Goal: Check status

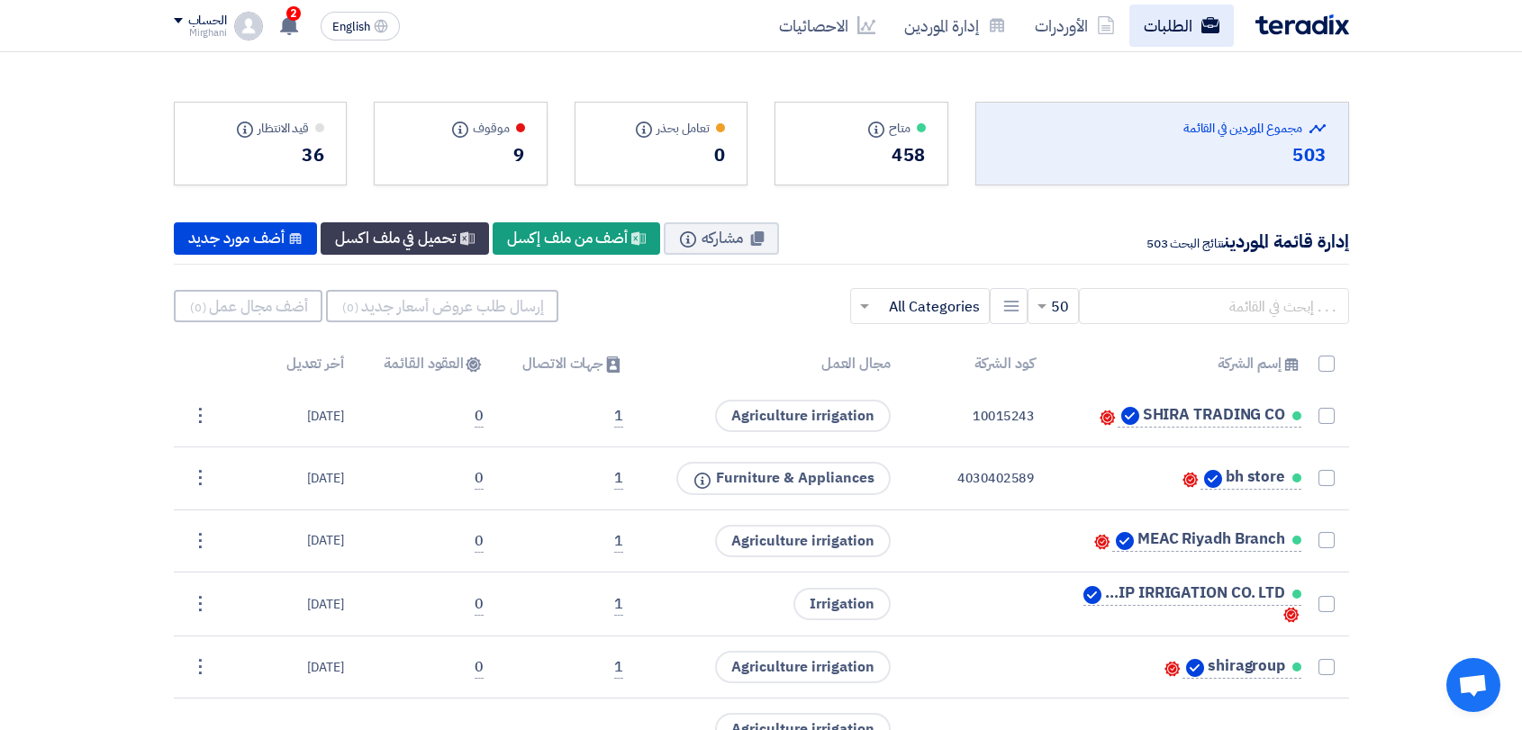
drag, startPoint x: 0, startPoint y: 0, endPoint x: 1197, endPoint y: 29, distance: 1197.1
click at [1197, 29] on link "الطلبات" at bounding box center [1181, 26] width 104 height 42
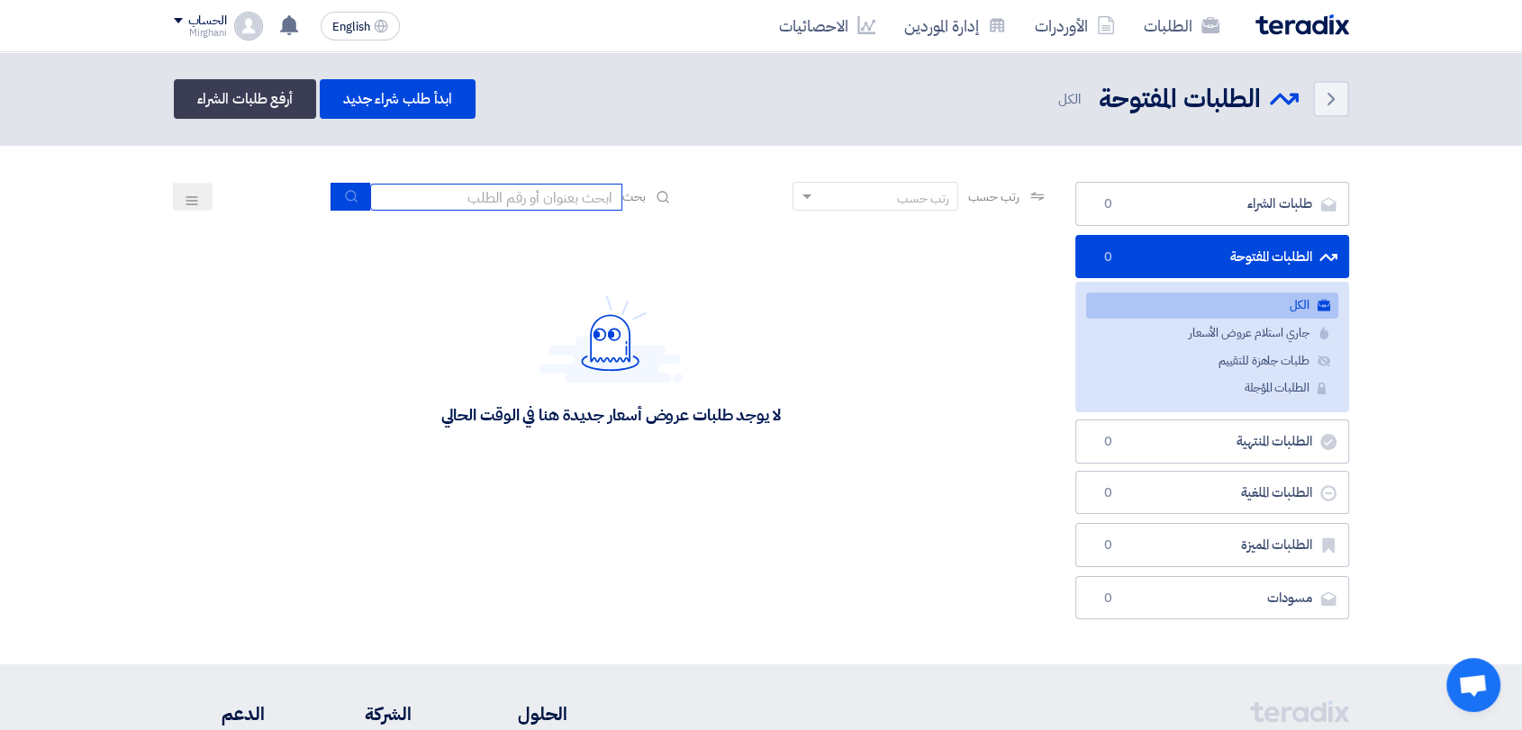
click at [526, 192] on input at bounding box center [496, 197] width 252 height 27
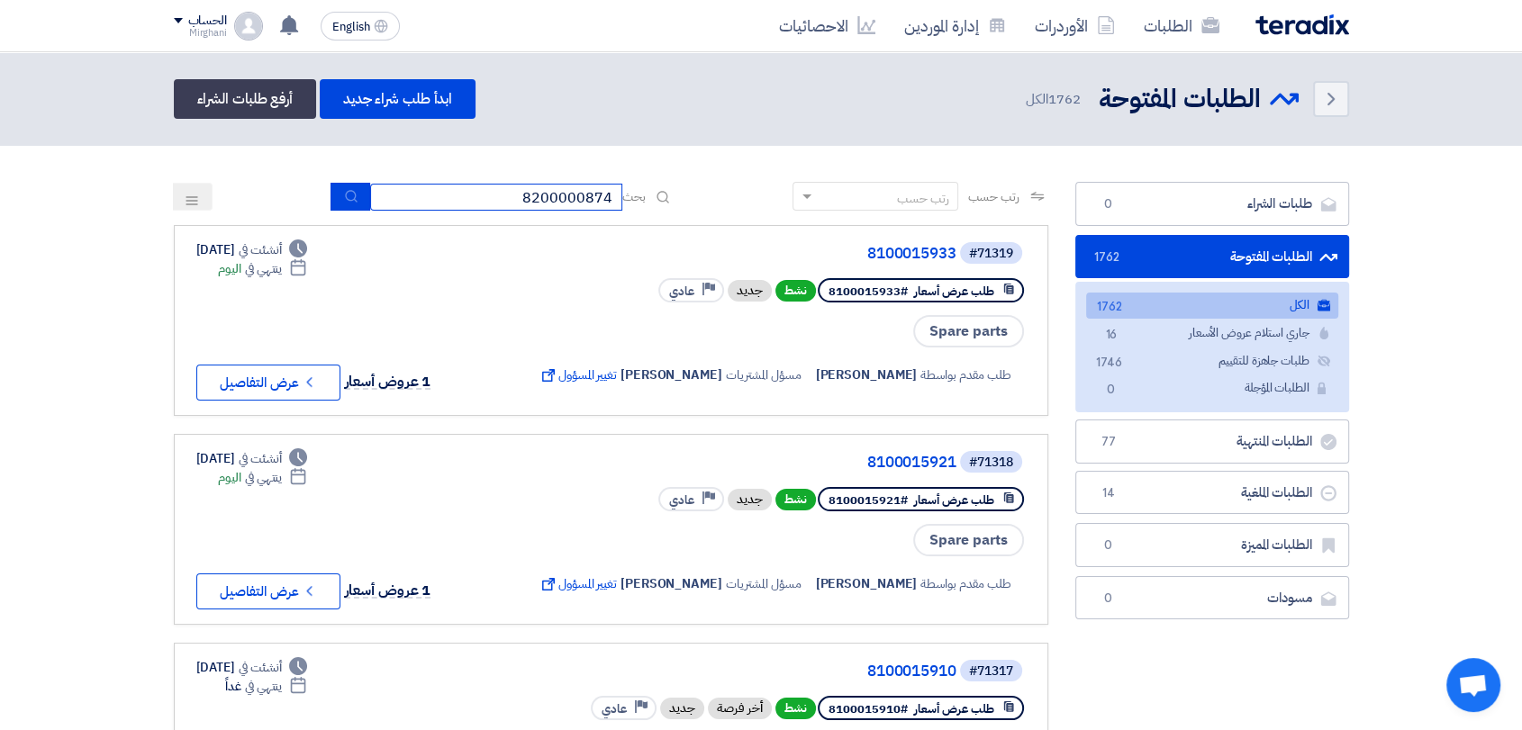
type input "8200000874"
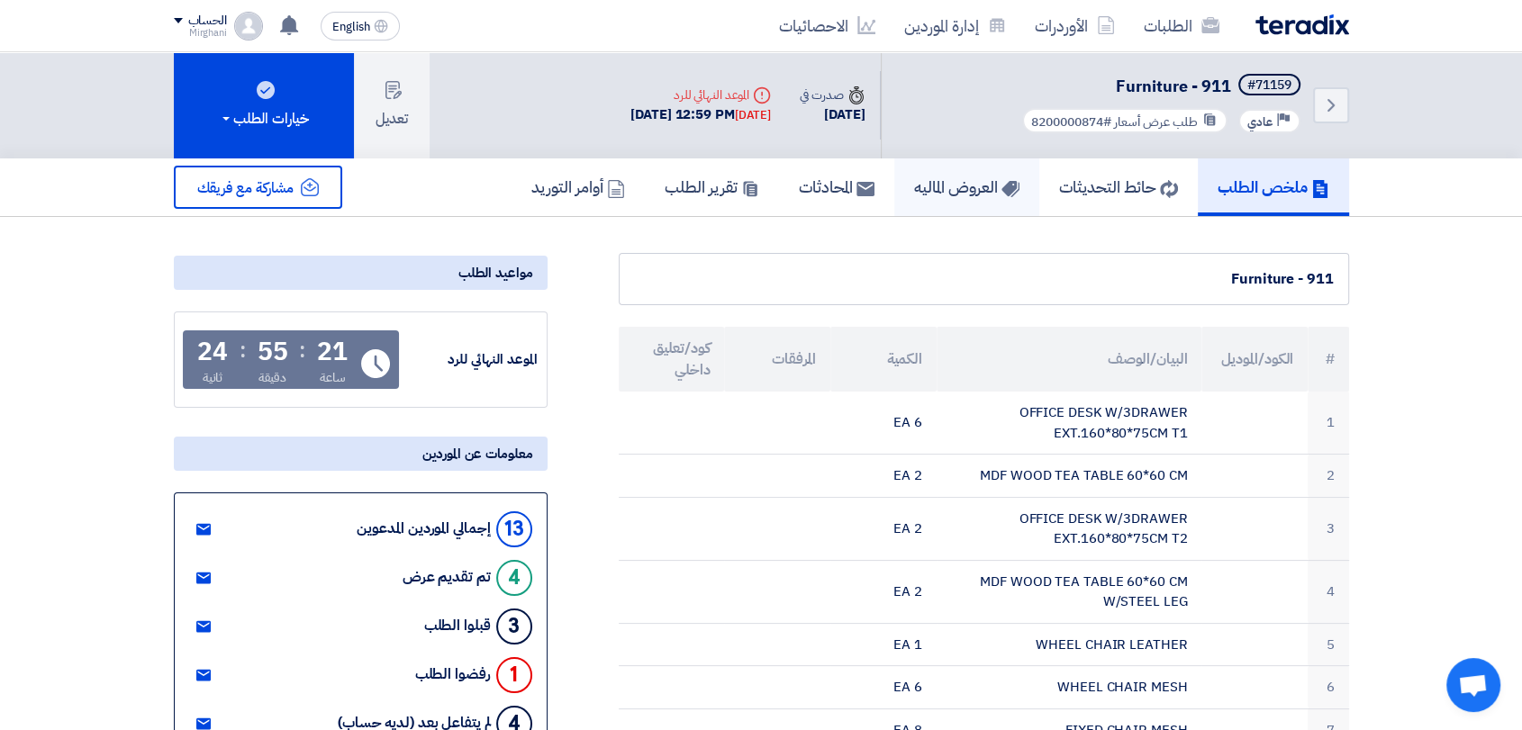
click at [922, 185] on h5 "العروض الماليه" at bounding box center [966, 186] width 105 height 21
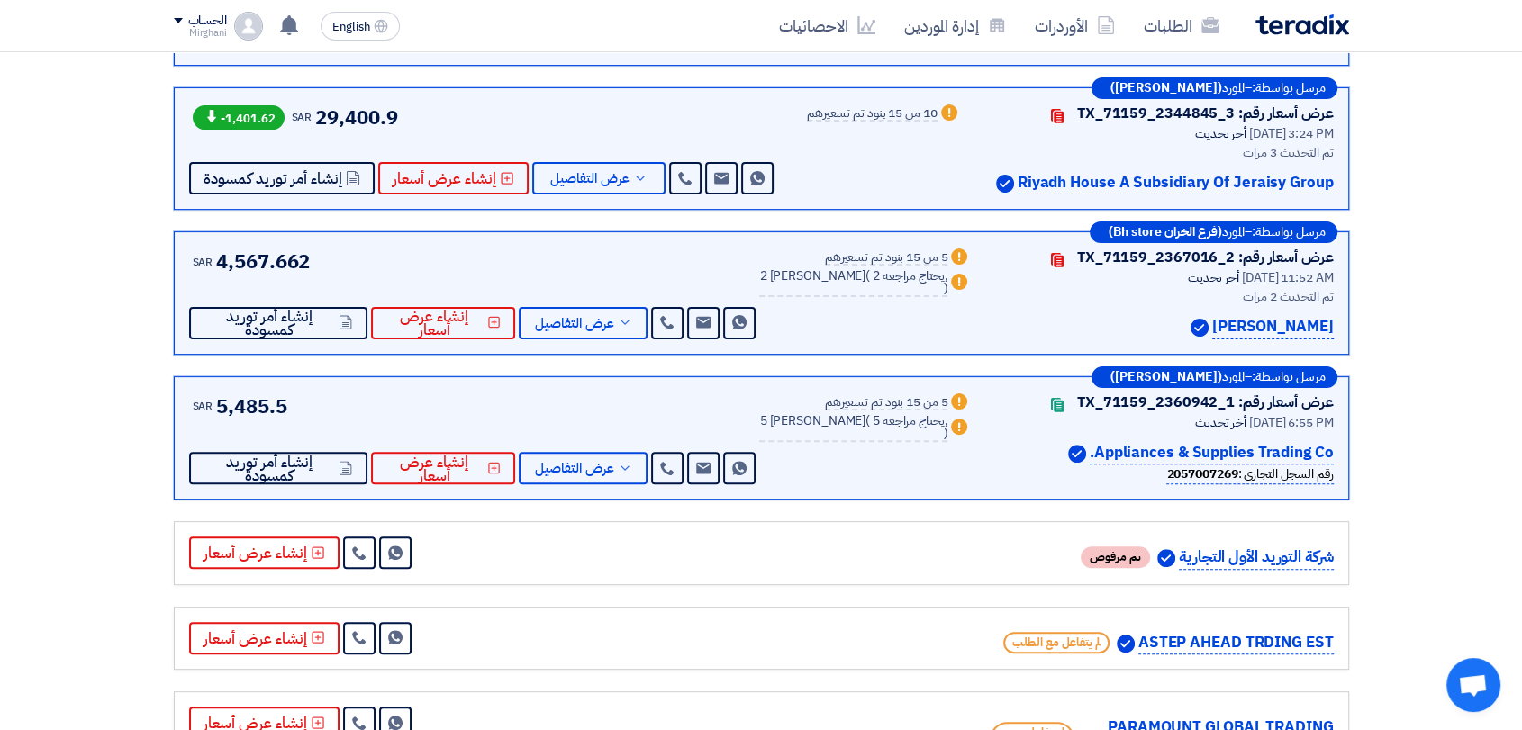
scroll to position [540, 0]
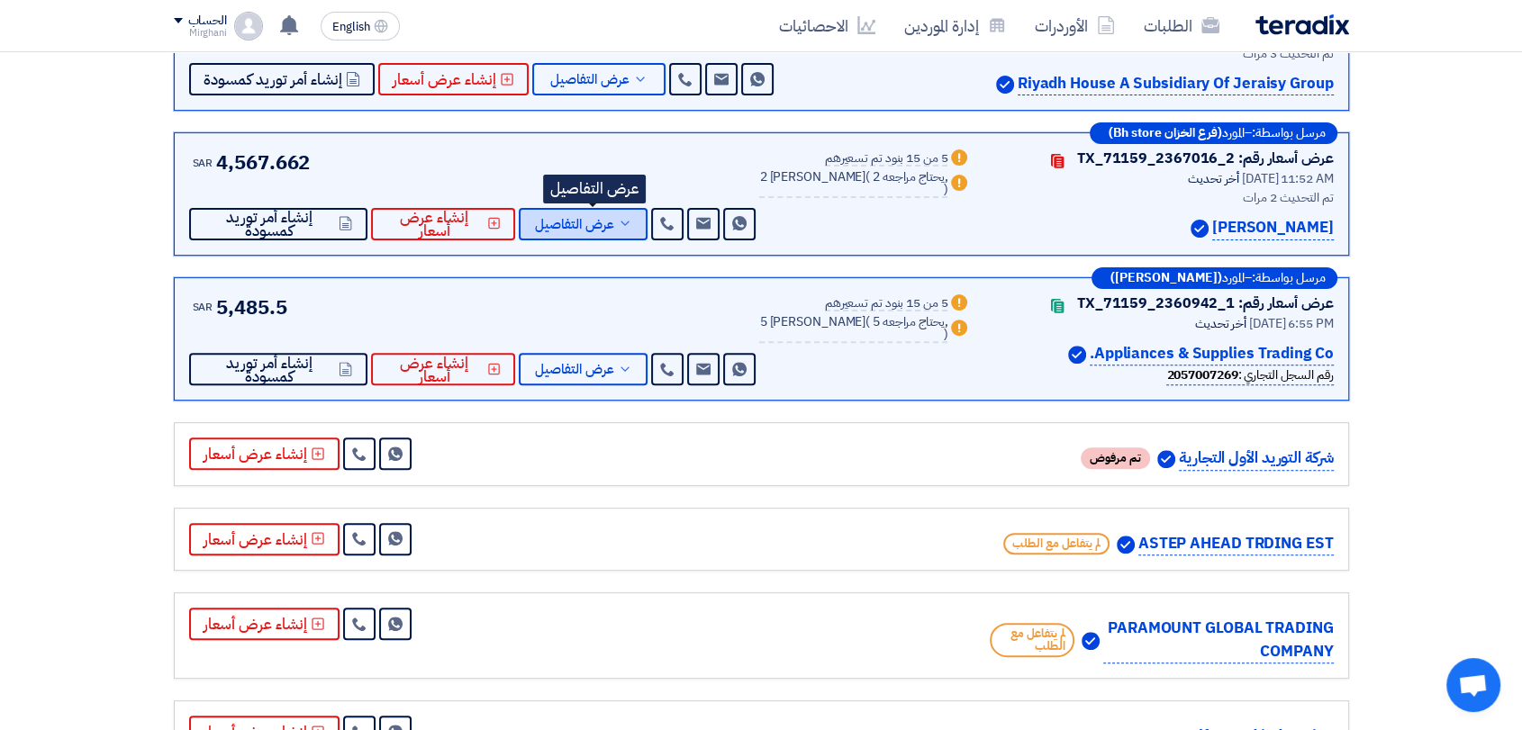
click at [632, 221] on icon at bounding box center [625, 223] width 14 height 14
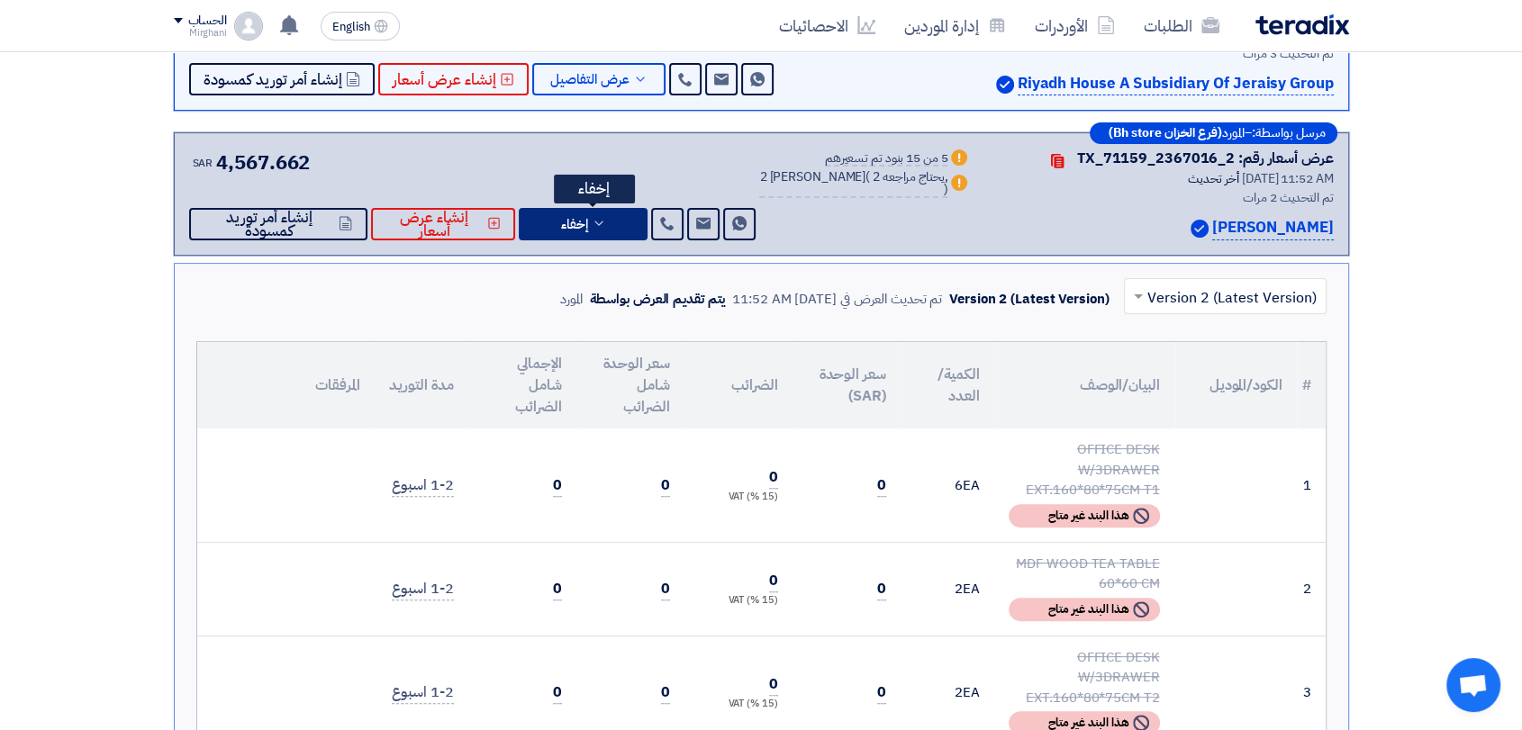
click at [628, 229] on button "إخفاء" at bounding box center [583, 224] width 129 height 32
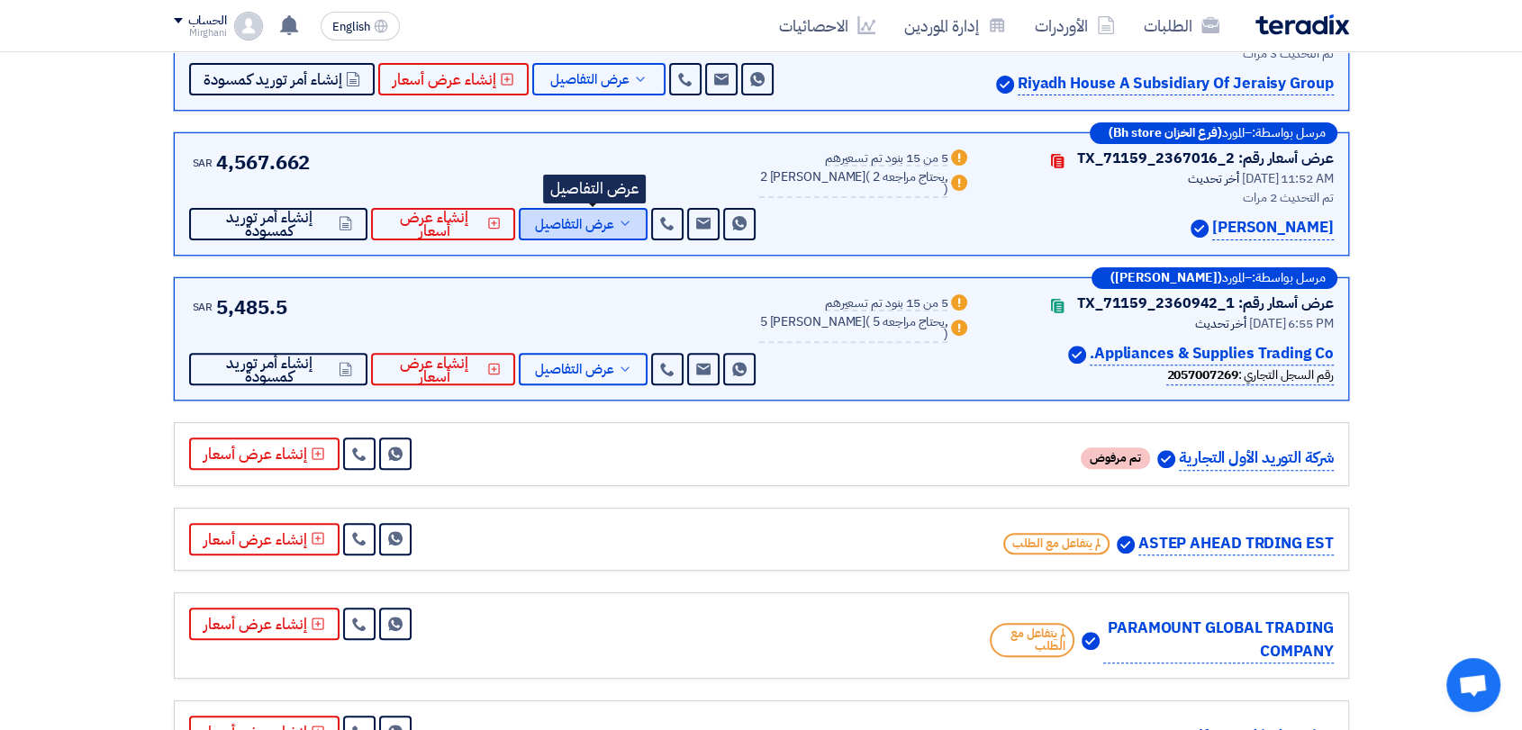
click at [628, 229] on button "عرض التفاصيل" at bounding box center [583, 224] width 129 height 32
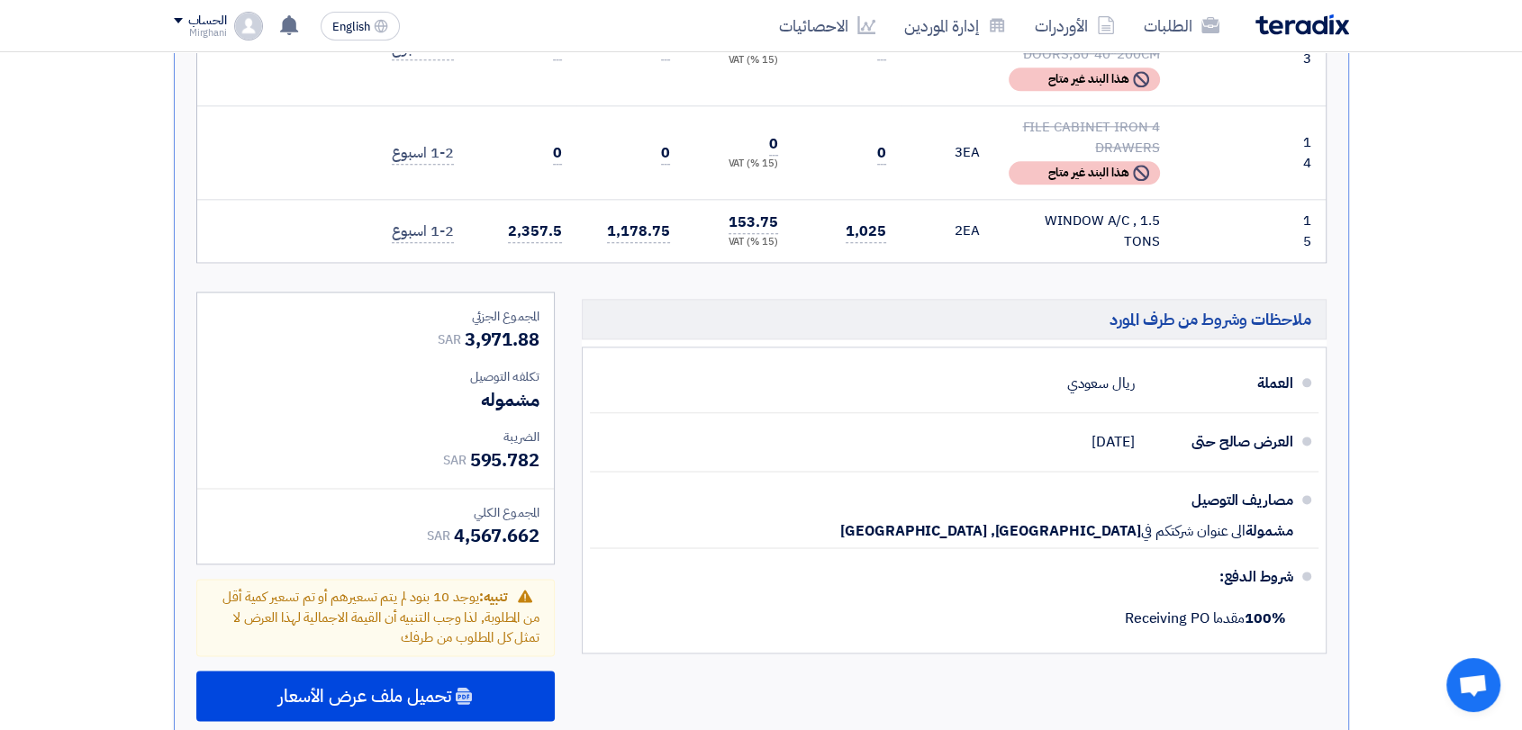
scroll to position [2442, 0]
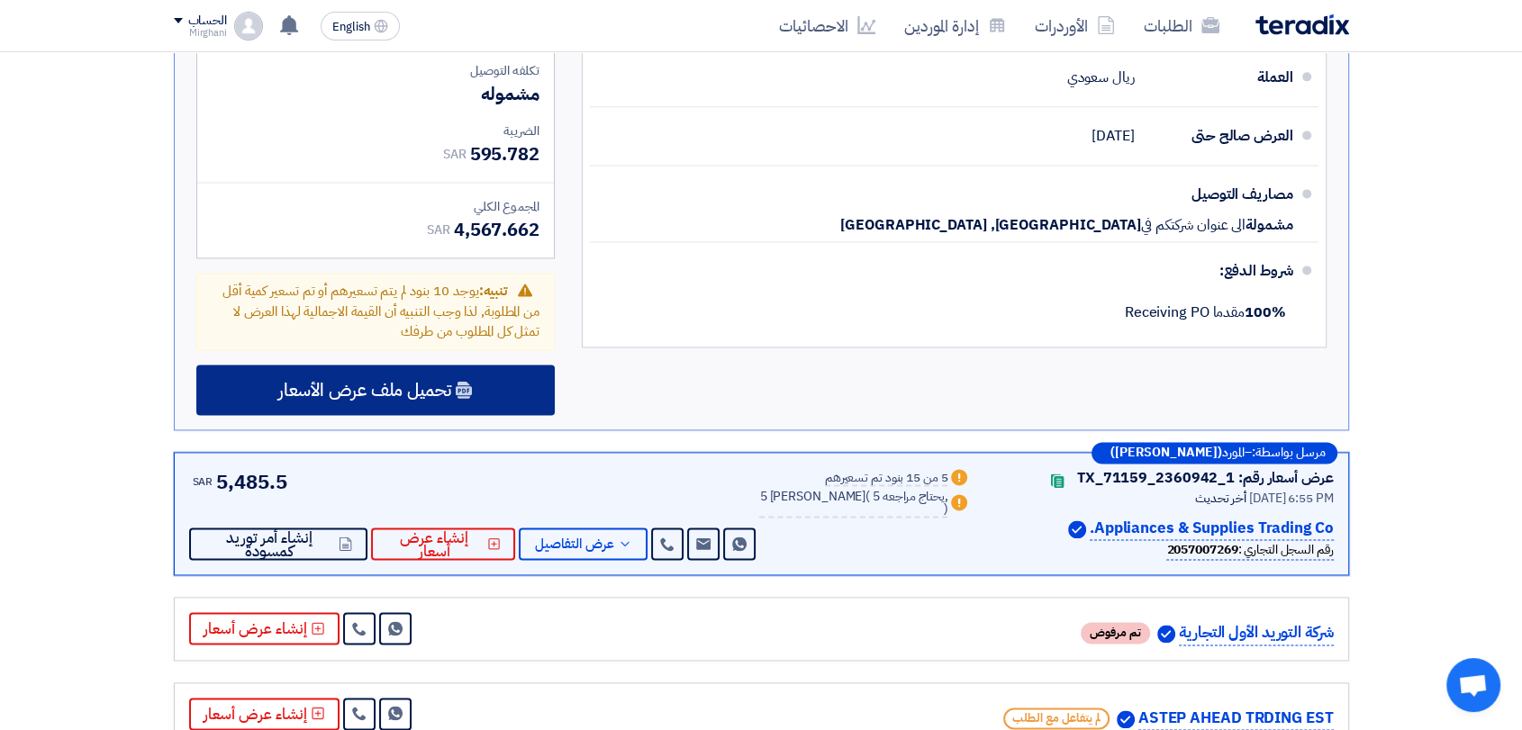
click at [519, 365] on div "تحميل ملف عرض الأسعار" at bounding box center [375, 390] width 358 height 50
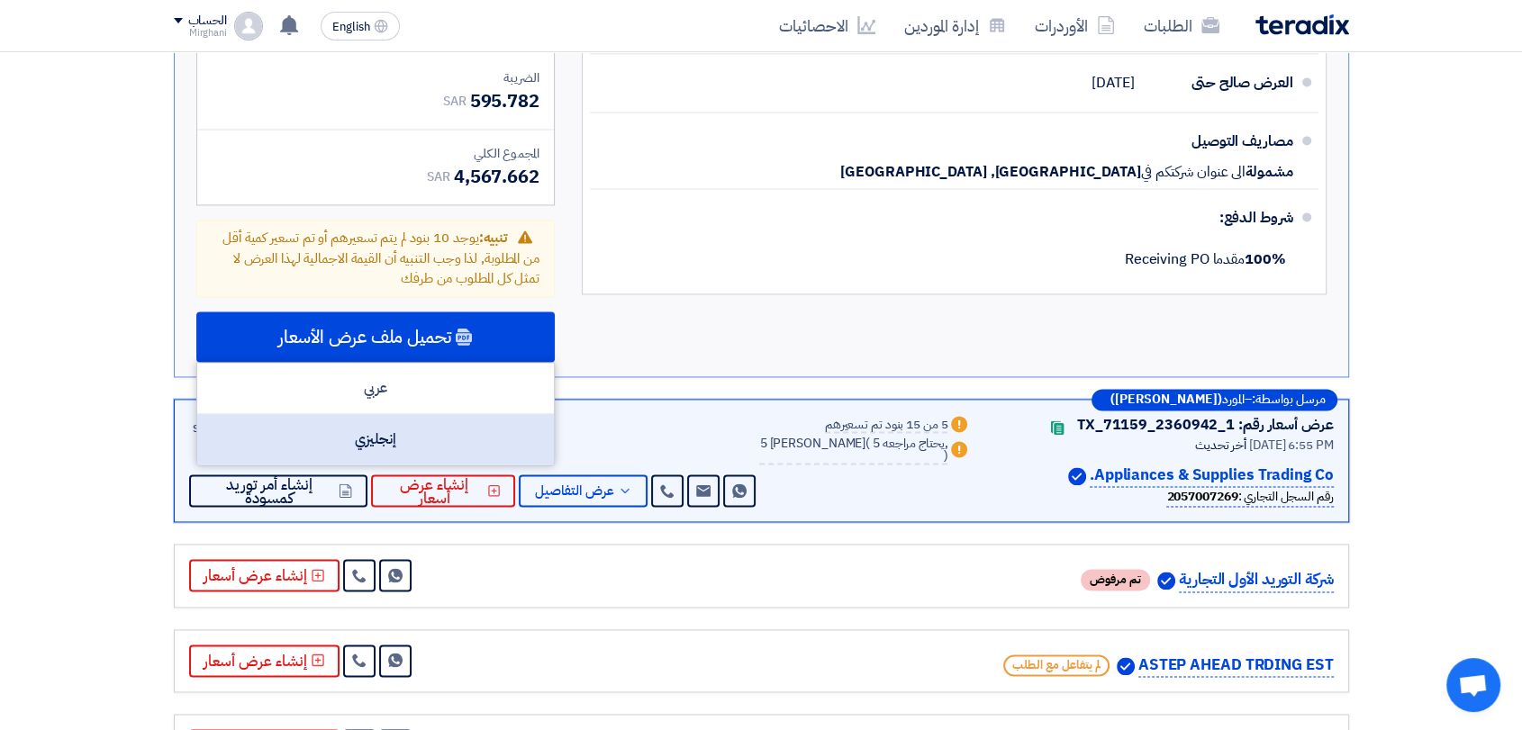
scroll to position [2542, 0]
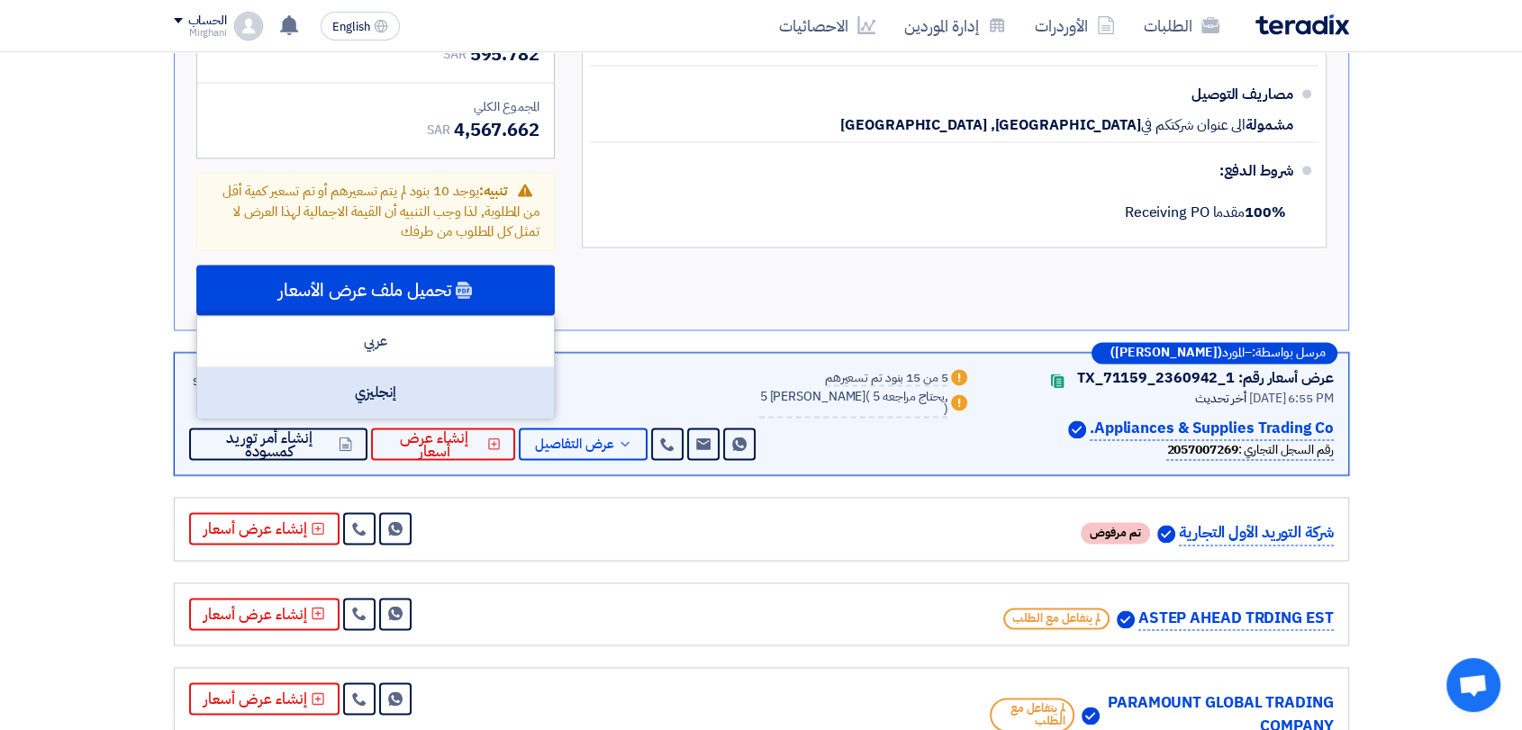
click at [509, 367] on div "إنجليزي" at bounding box center [375, 392] width 357 height 50
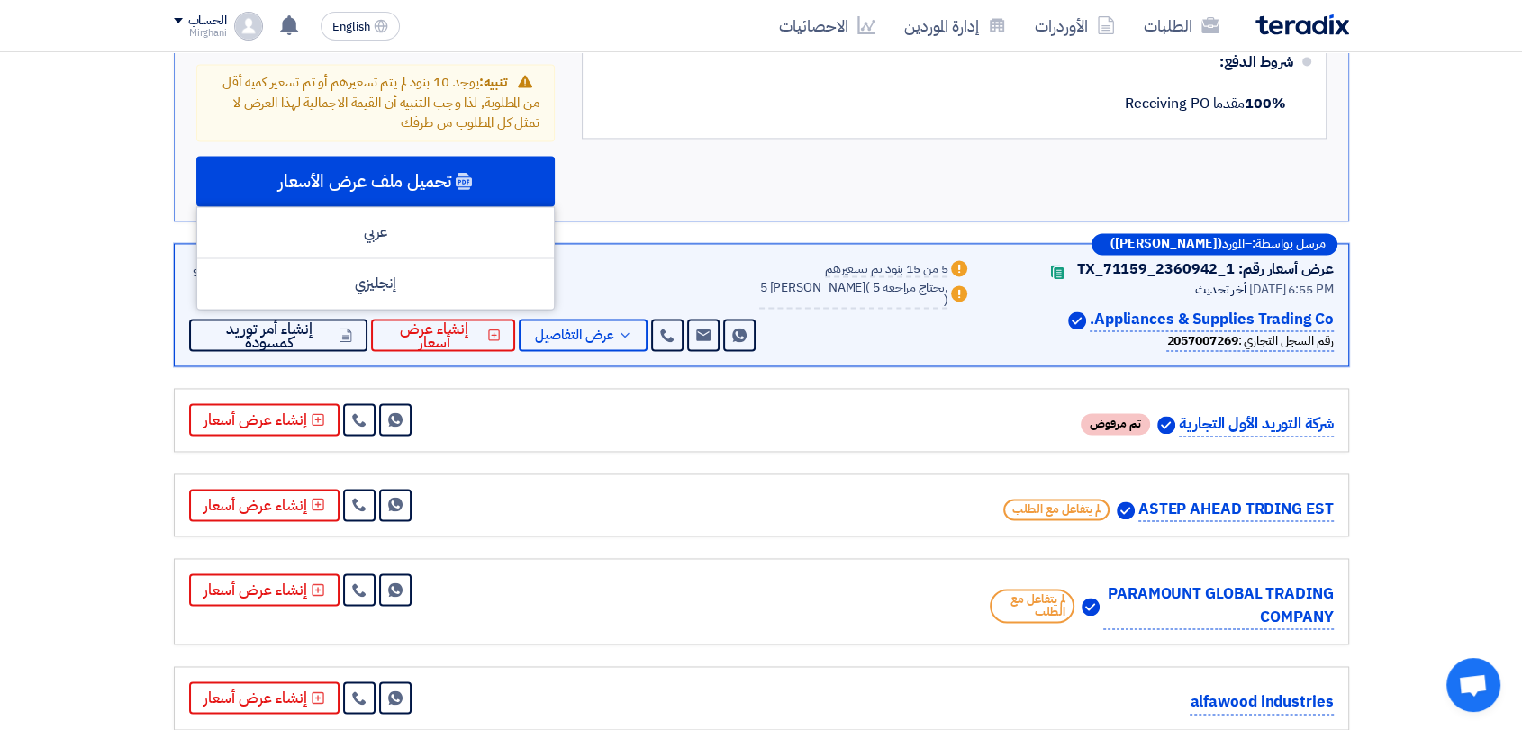
scroll to position [2642, 0]
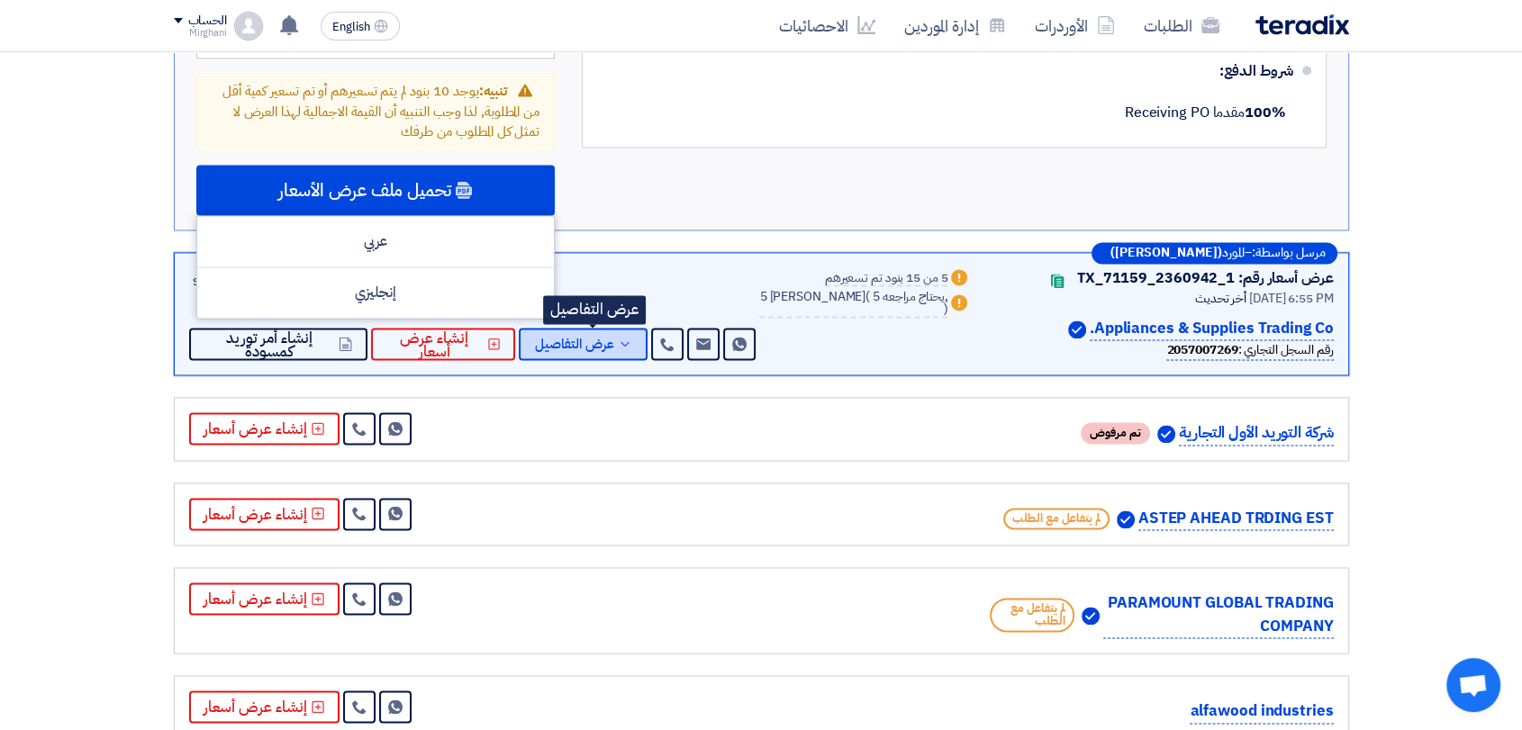
click at [612, 338] on span "عرض التفاصيل" at bounding box center [574, 345] width 79 height 14
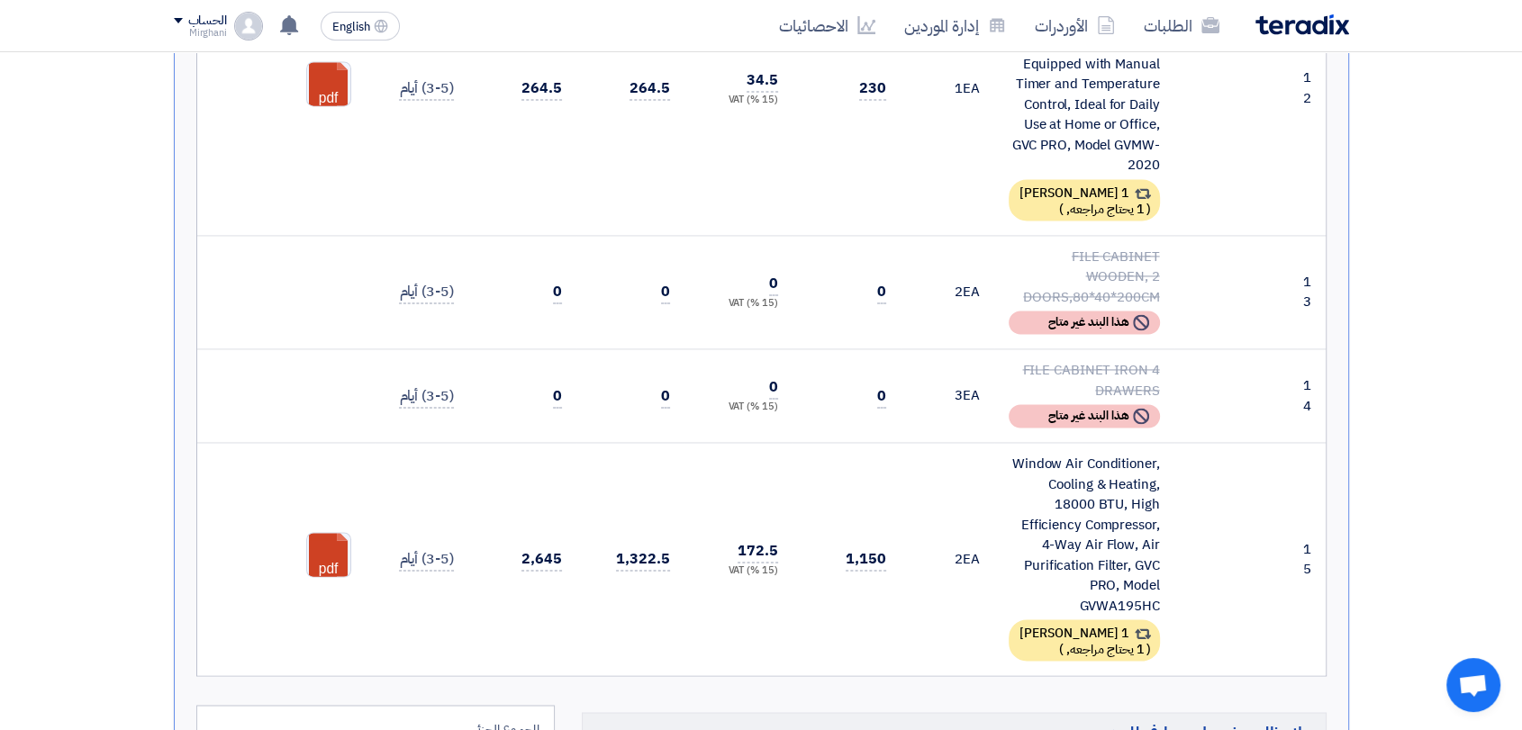
scroll to position [3242, 0]
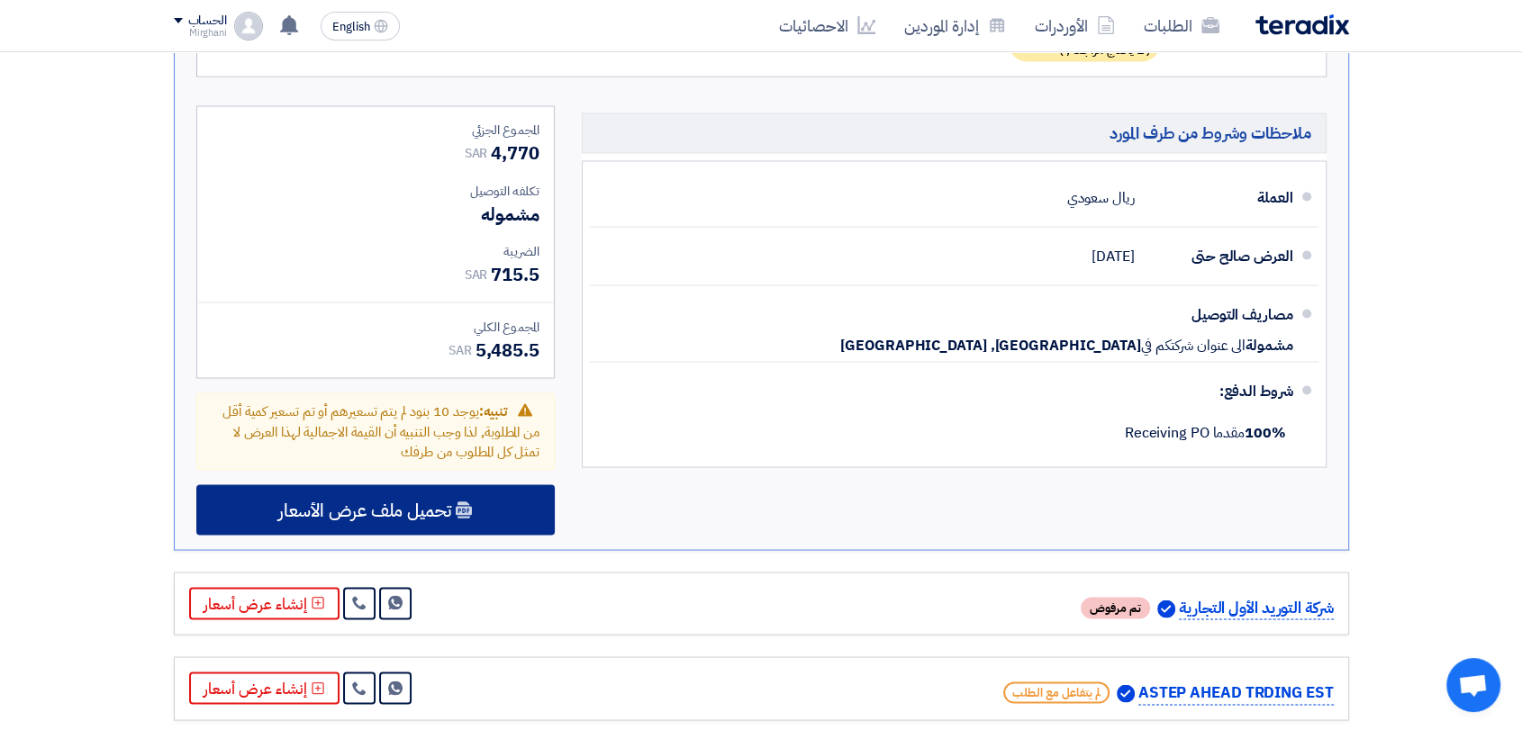
click at [439, 502] on span "تحميل ملف عرض الأسعار" at bounding box center [364, 510] width 173 height 16
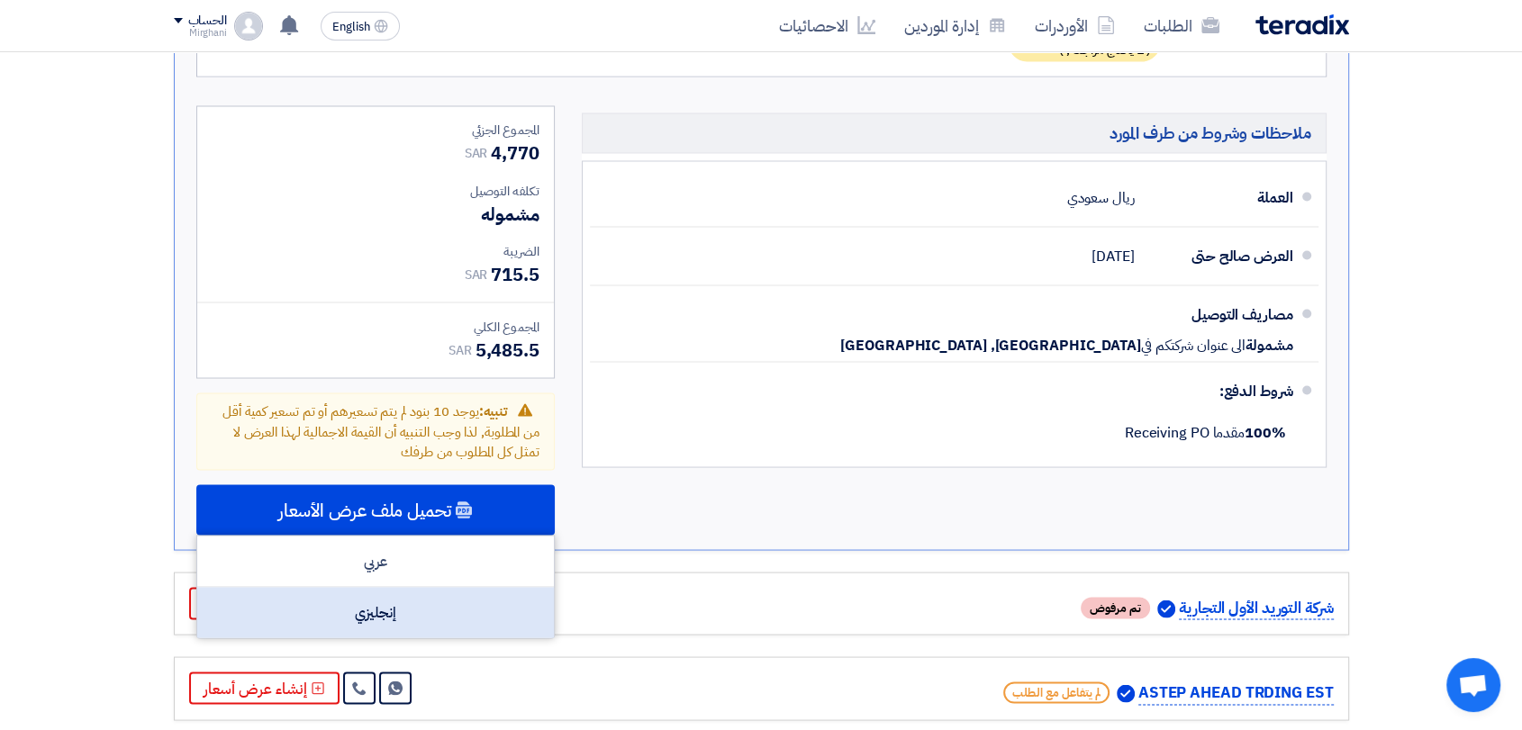
click at [481, 587] on div "إنجليزي" at bounding box center [375, 612] width 357 height 50
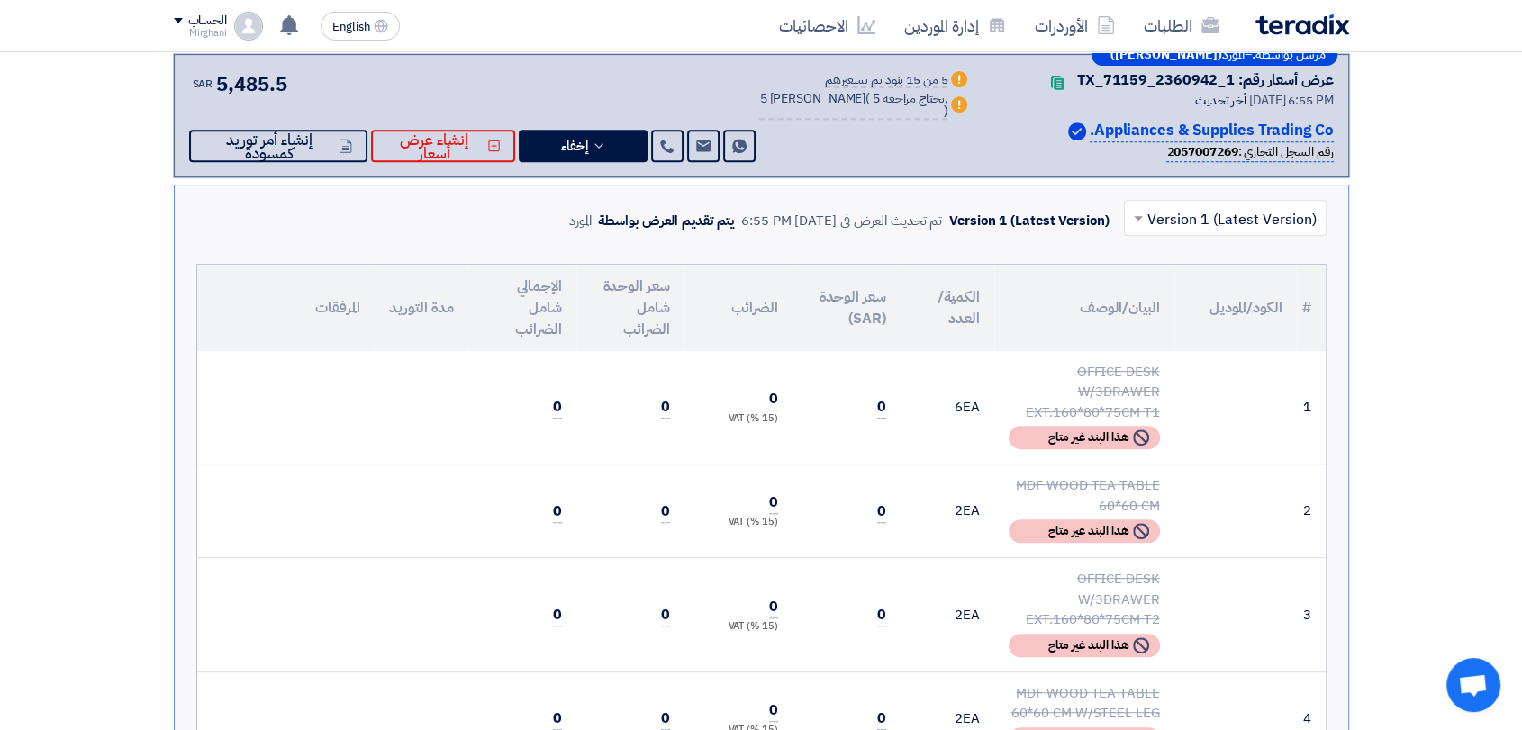
scroll to position [641, 0]
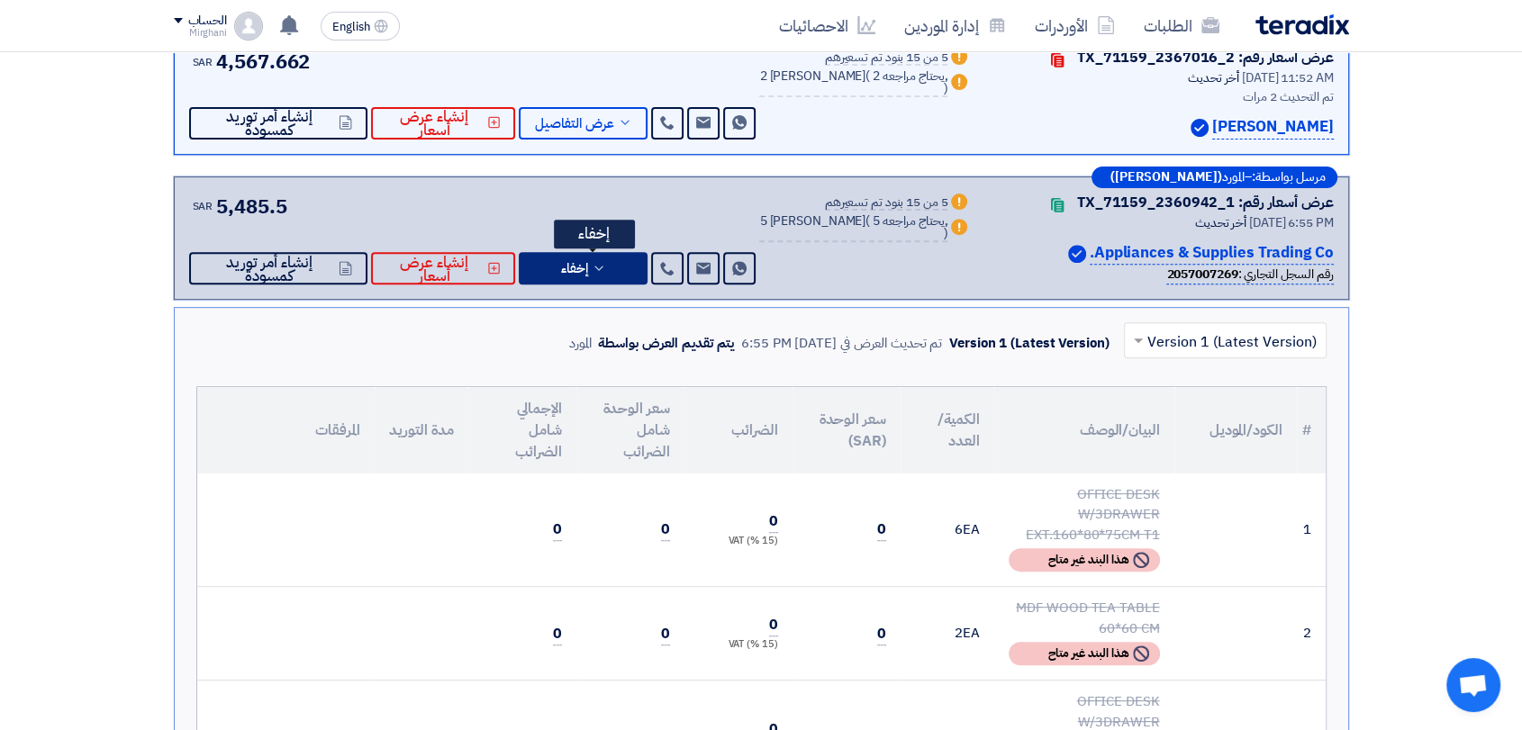
click at [647, 266] on button "إخفاء" at bounding box center [583, 268] width 129 height 32
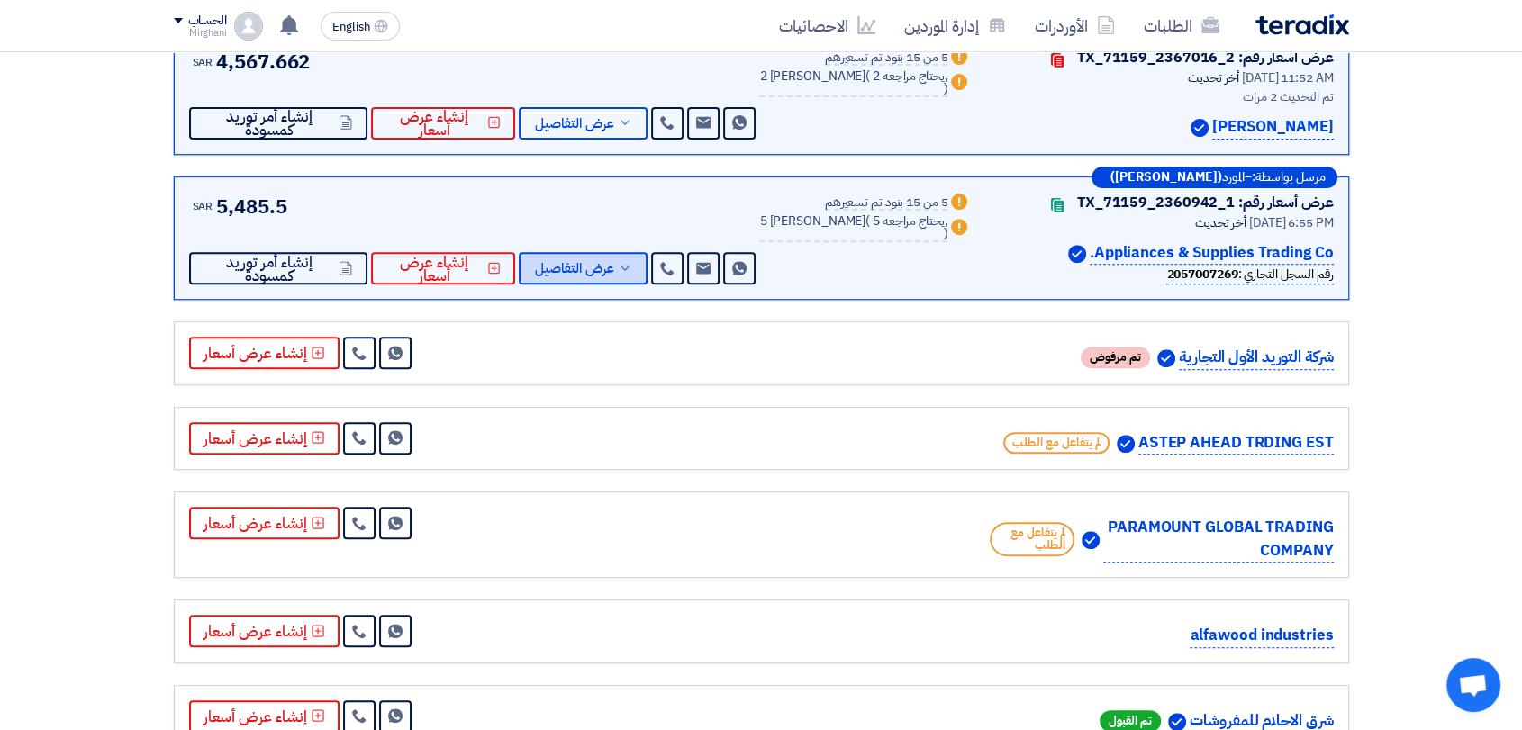
scroll to position [340, 0]
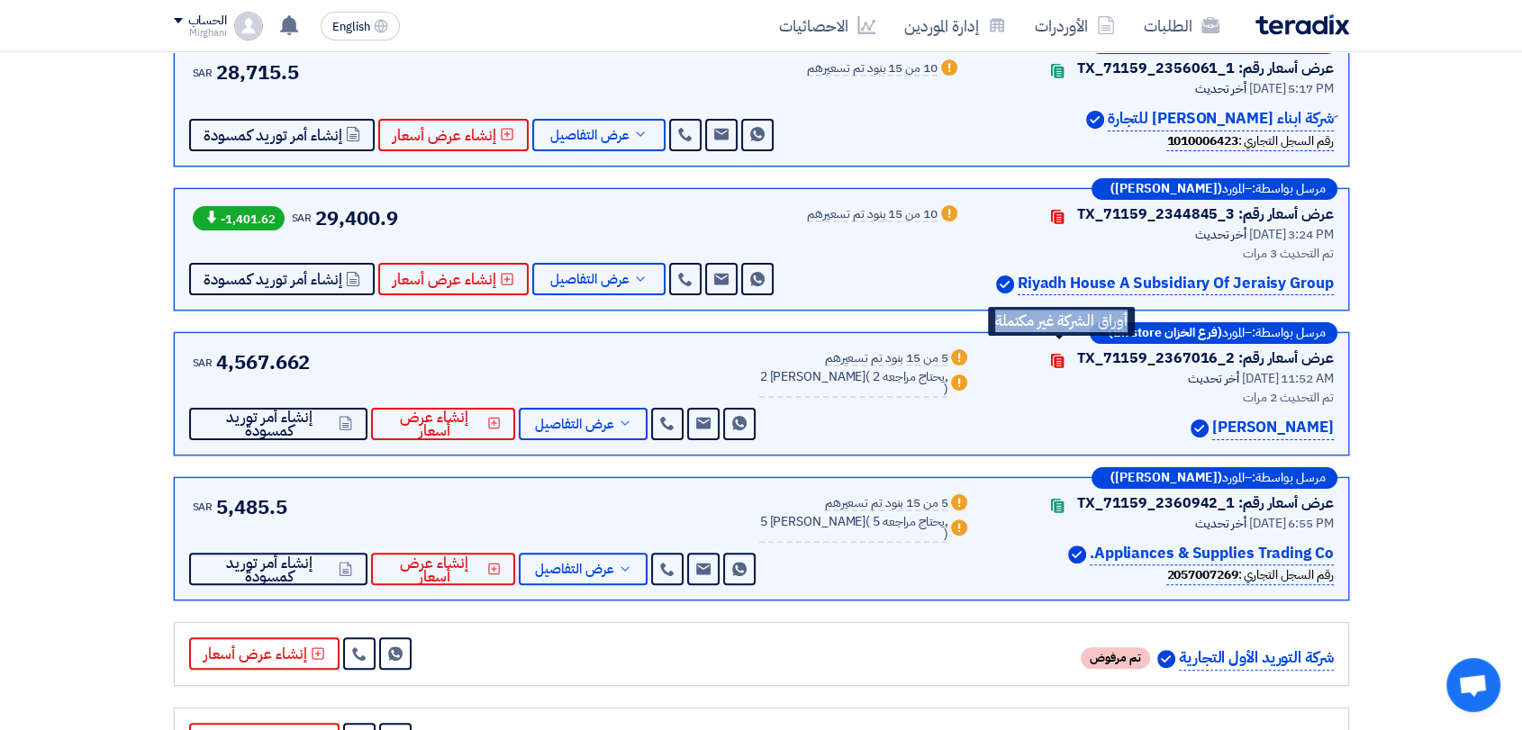
drag, startPoint x: 1079, startPoint y: 352, endPoint x: 1077, endPoint y: 365, distance: 12.7
click at [1069, 357] on span "Contacts" at bounding box center [1057, 357] width 40 height 36
drag, startPoint x: 1088, startPoint y: 376, endPoint x: 1087, endPoint y: 362, distance: 14.4
click at [1088, 376] on div "أخر تحديث [DATE] 11:52 AM" at bounding box center [1162, 378] width 340 height 19
drag, startPoint x: 1081, startPoint y: 351, endPoint x: 1081, endPoint y: 366, distance: 14.4
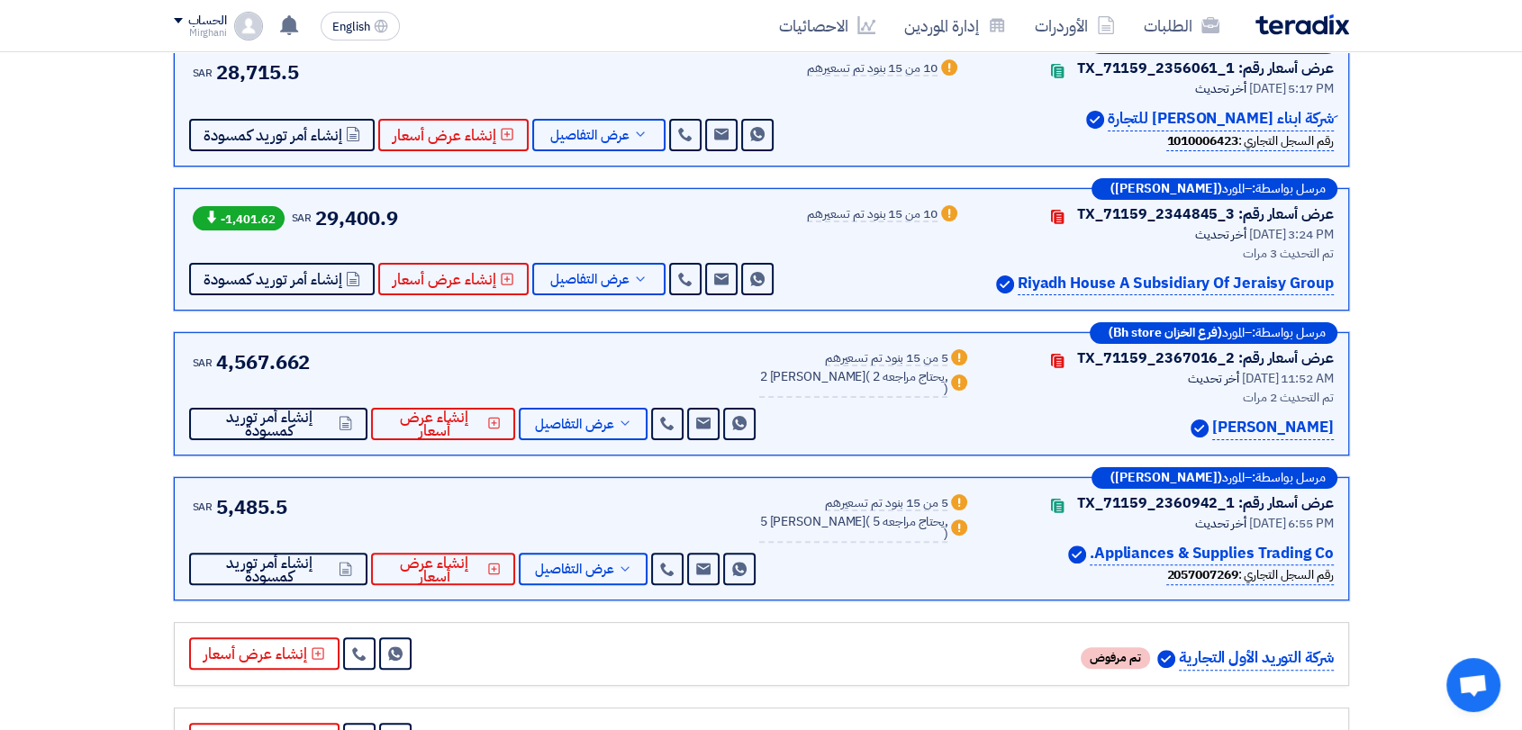
click at [1081, 366] on div "عرض أسعار رقم: TX_71159_2367016_2 Contacts" at bounding box center [1162, 359] width 340 height 22
click at [1095, 382] on div "أخر تحديث [DATE] 11:52 AM" at bounding box center [1162, 378] width 340 height 19
click at [1232, 356] on div "عرض أسعار رقم: TX_71159_2367016_2" at bounding box center [1205, 359] width 257 height 22
click at [1233, 357] on div "عرض أسعار رقم: TX_71159_2367016_2" at bounding box center [1205, 359] width 257 height 22
drag, startPoint x: 1233, startPoint y: 357, endPoint x: 1183, endPoint y: 357, distance: 49.5
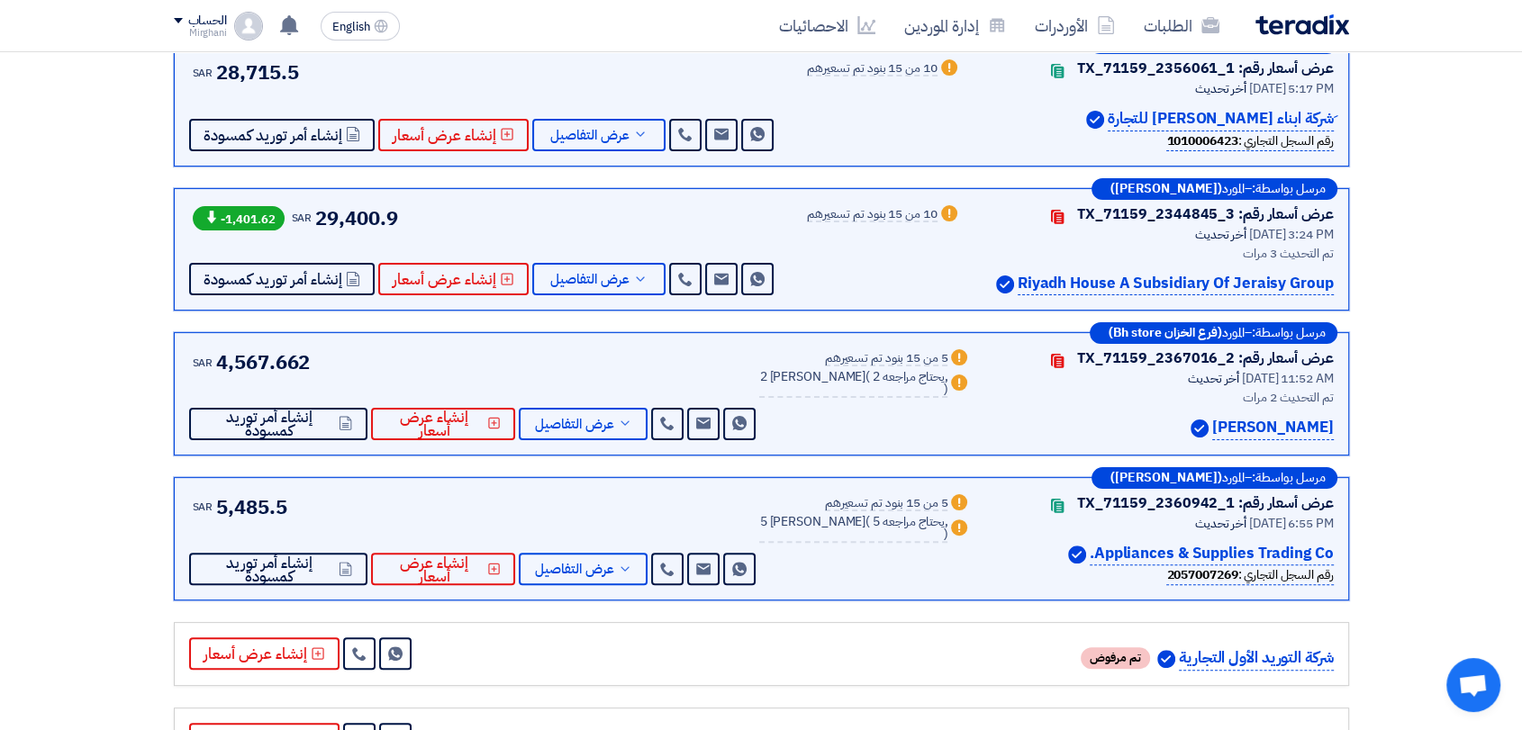
click at [1183, 357] on div "عرض أسعار رقم: TX_71159_2367016_2" at bounding box center [1205, 359] width 257 height 22
copy div "TX_71159_2367016_2"
